Goal: Task Accomplishment & Management: Use online tool/utility

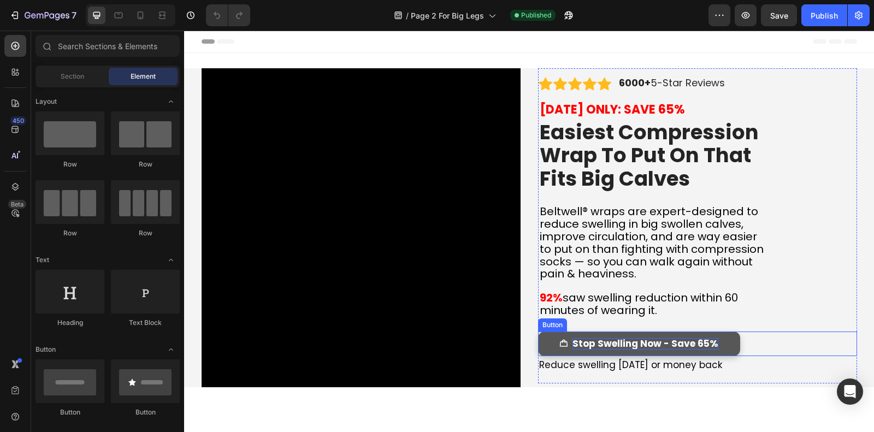
click at [707, 342] on strong "Stop Swelling Now - Save 65%" at bounding box center [645, 343] width 146 height 13
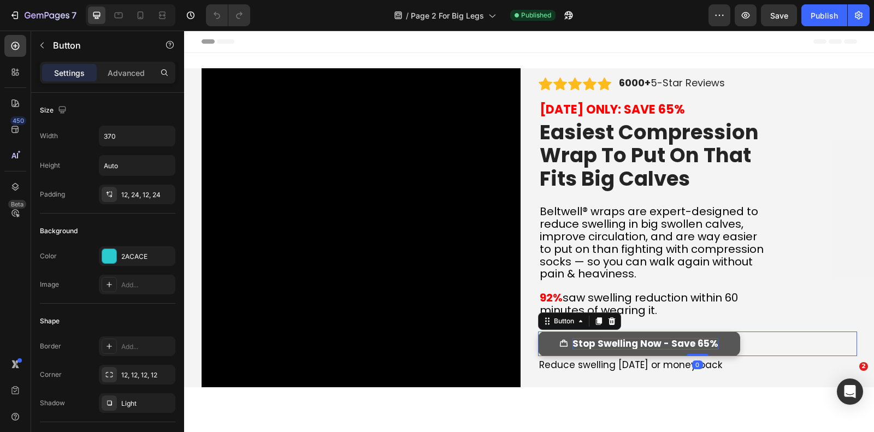
click at [703, 342] on strong "Stop Swelling Now - Save 65%" at bounding box center [645, 343] width 146 height 13
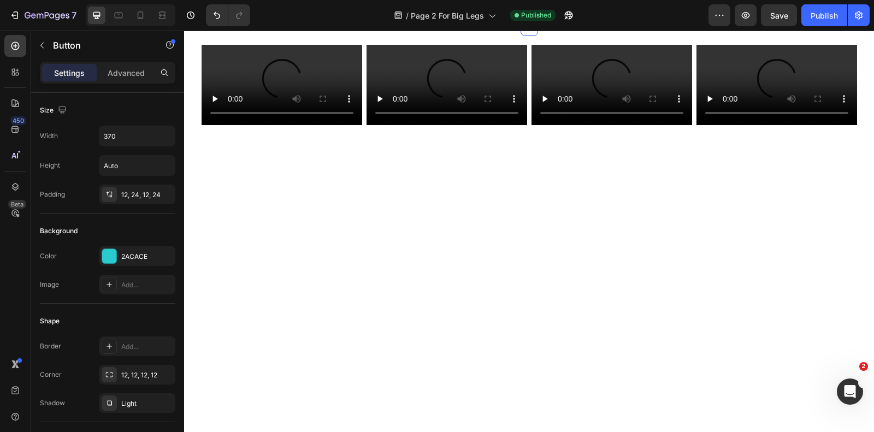
scroll to position [1488, 0]
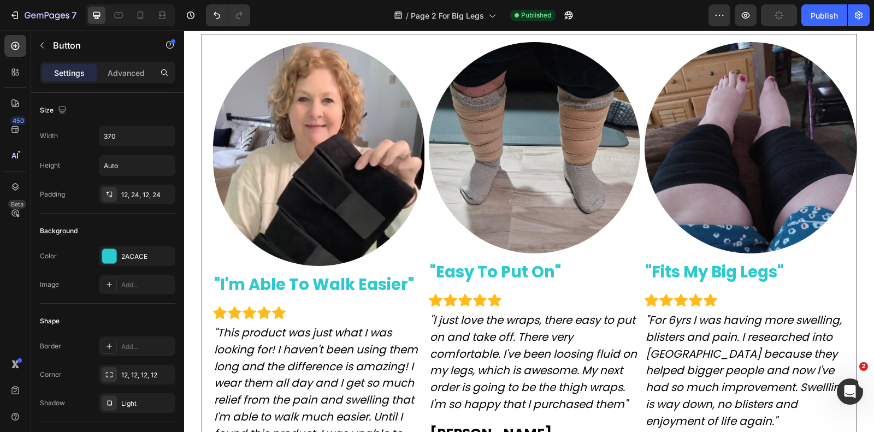
scroll to position [2295, 0]
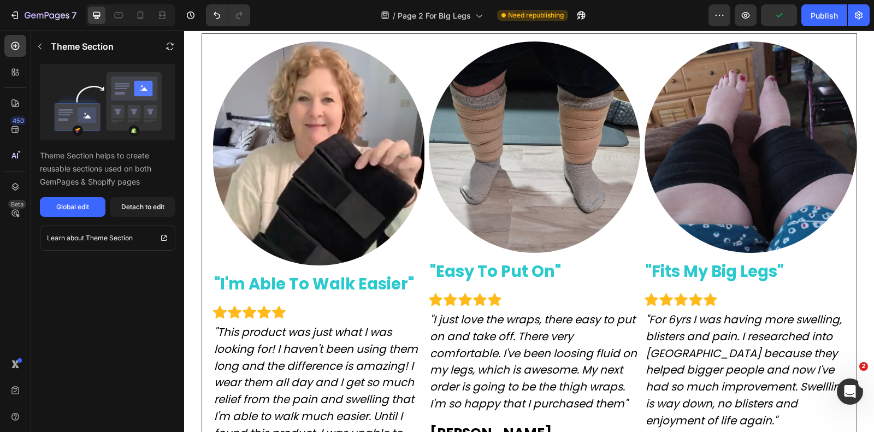
click at [133, 205] on div "Detach to edit" at bounding box center [142, 207] width 43 height 10
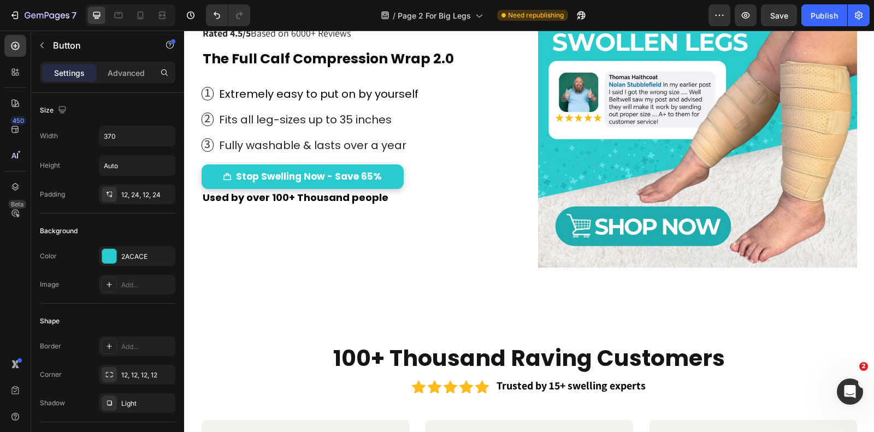
scroll to position [3648, 0]
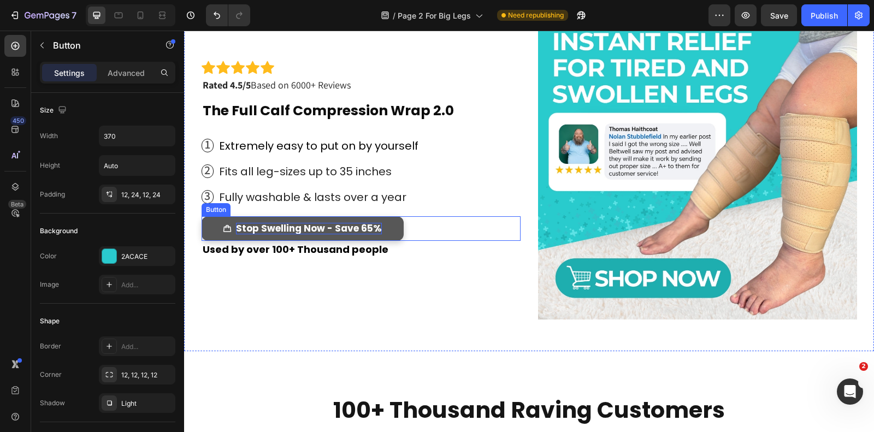
click at [365, 226] on strong "Stop Swelling Now - Save 65%" at bounding box center [309, 228] width 146 height 13
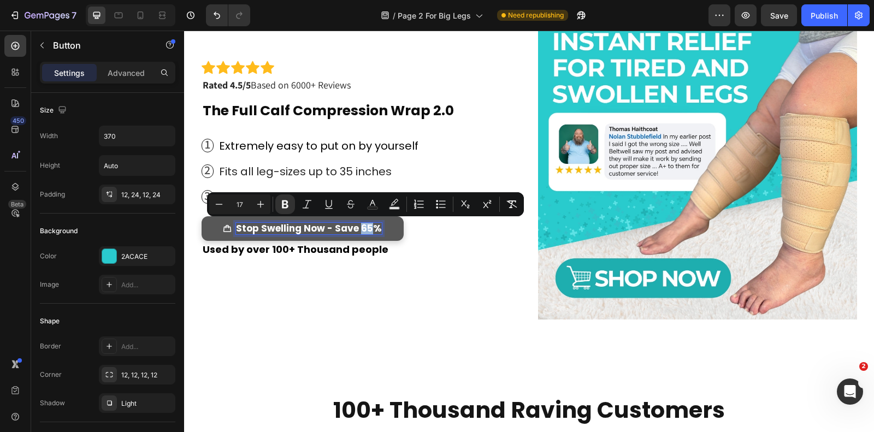
click at [367, 227] on strong "Stop Swelling Now - Save 65%" at bounding box center [309, 228] width 146 height 13
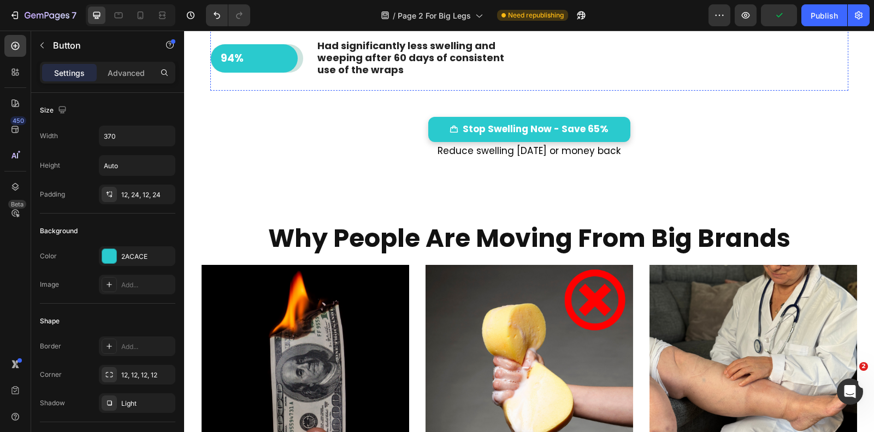
scroll to position [5612, 0]
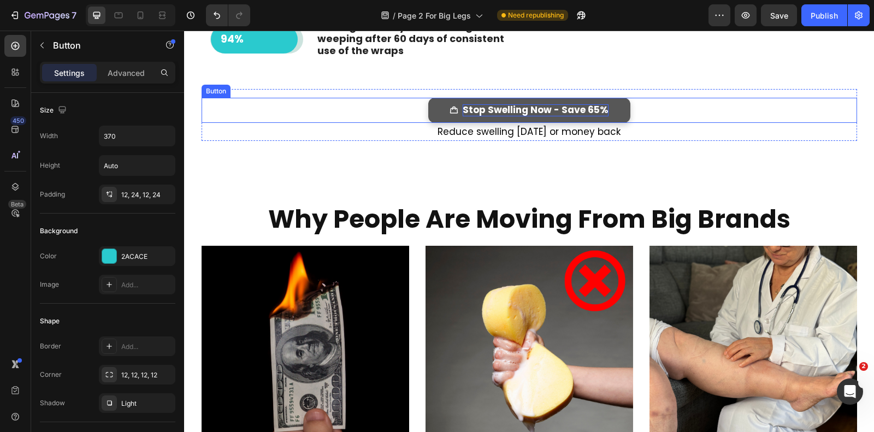
click at [571, 116] on strong "Stop Swelling Now - Save 65%" at bounding box center [536, 109] width 146 height 13
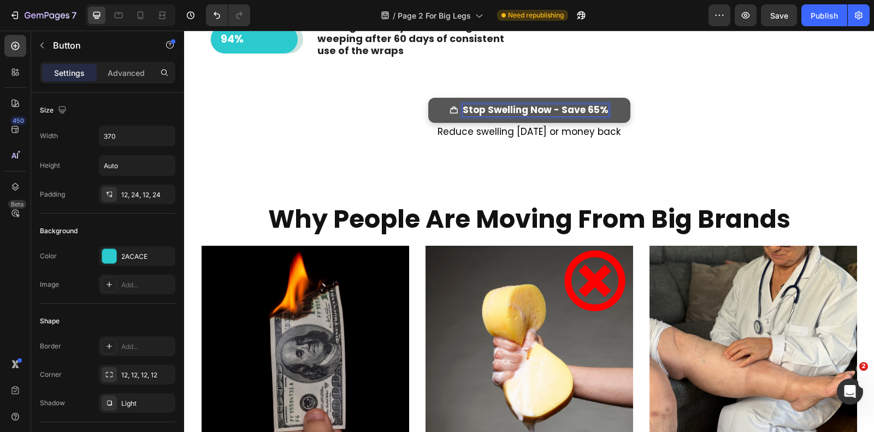
click at [595, 116] on strong "Stop Swelling Now - Save 65%" at bounding box center [536, 109] width 146 height 13
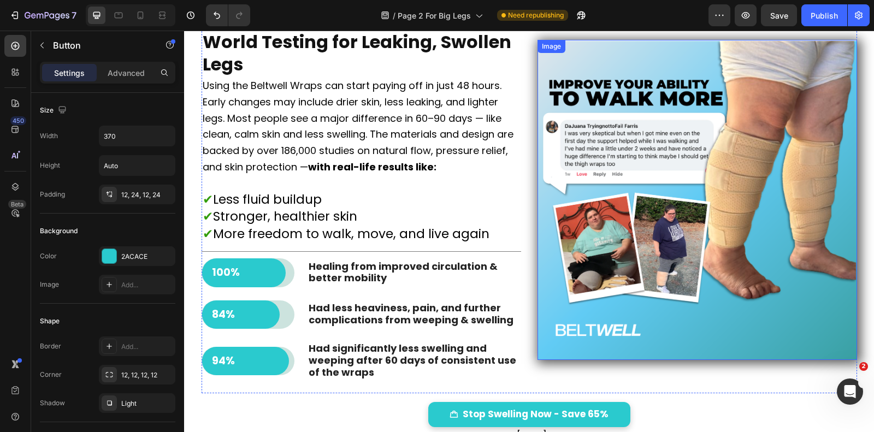
scroll to position [7474, 0]
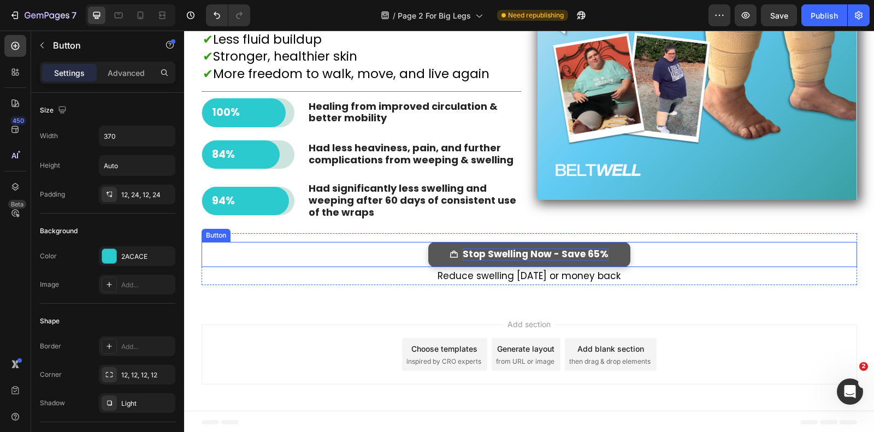
click at [591, 254] on strong "Stop Swelling Now - Save 65%" at bounding box center [536, 253] width 146 height 13
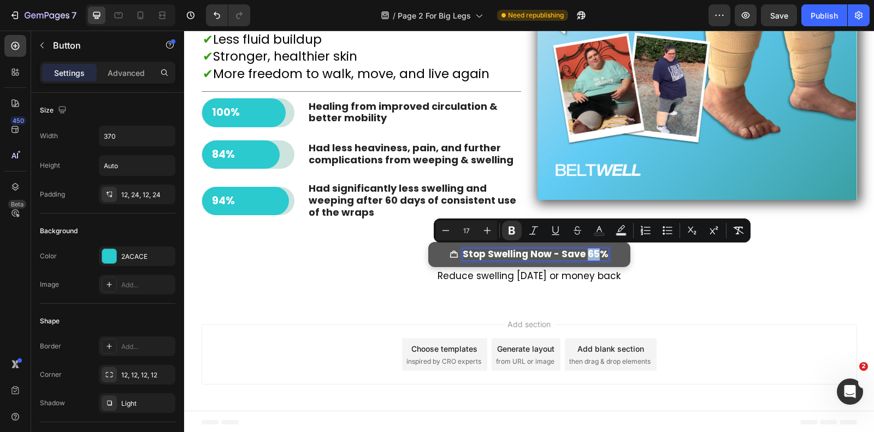
click at [593, 254] on strong "Stop Swelling Now - Save 65%" at bounding box center [536, 253] width 146 height 13
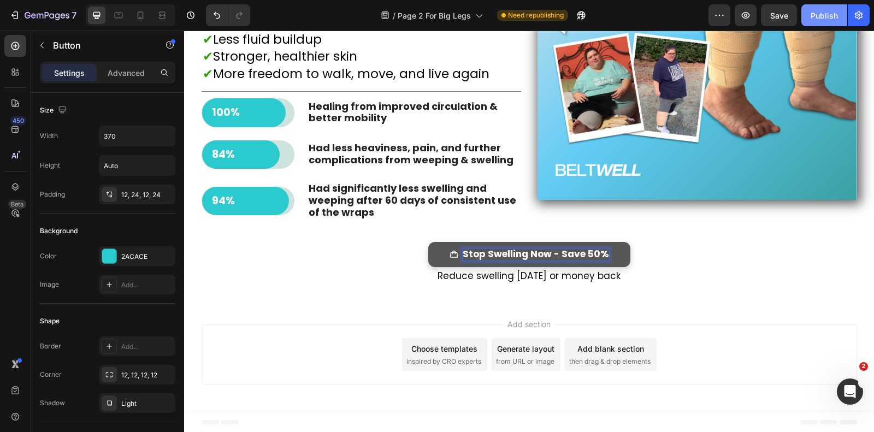
click at [811, 16] on div "Publish" at bounding box center [823, 15] width 27 height 11
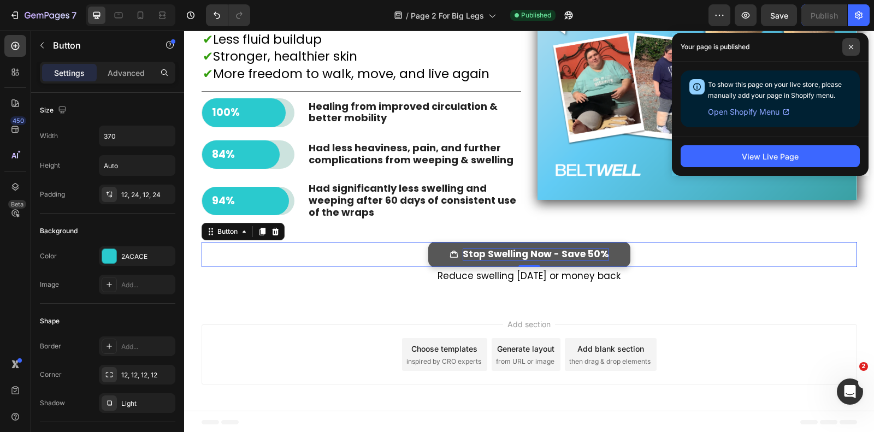
click at [850, 46] on icon at bounding box center [850, 46] width 5 height 5
